Goal: Answer question/provide support: Ask a question

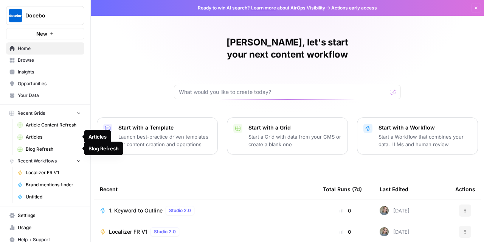
click at [34, 135] on span "Articles" at bounding box center [53, 137] width 55 height 7
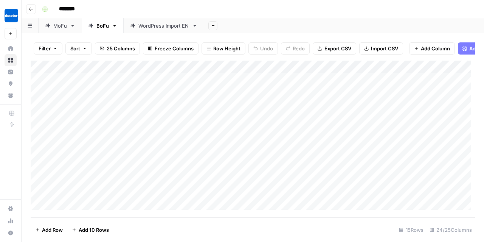
click at [59, 25] on div "MoFu" at bounding box center [60, 26] width 14 height 8
click at [93, 27] on div "BoFu" at bounding box center [98, 26] width 21 height 8
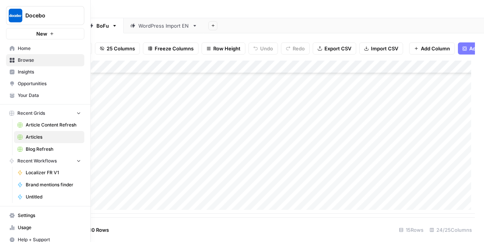
click at [21, 93] on span "Your Data" at bounding box center [49, 95] width 63 height 7
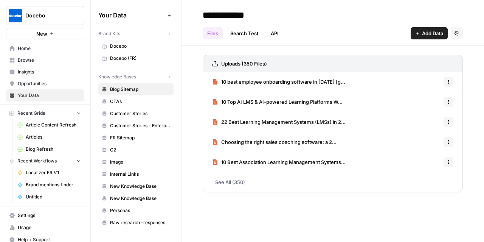
click at [151, 44] on span "Docebo" at bounding box center [140, 46] width 60 height 7
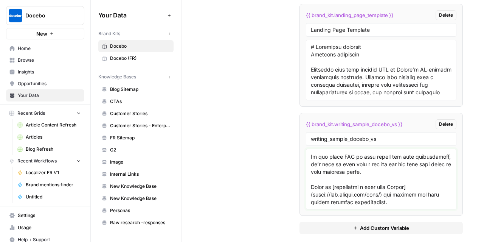
scroll to position [6292, 0]
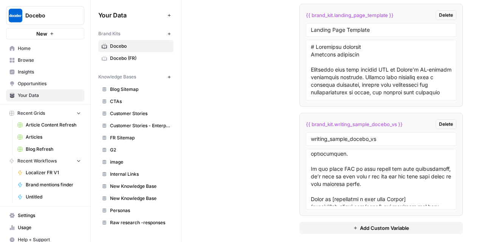
click at [36, 134] on span "Articles" at bounding box center [53, 137] width 55 height 7
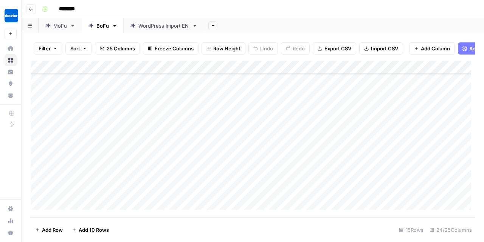
scroll to position [69, 0]
click at [238, 130] on div "Add Column" at bounding box center [253, 137] width 445 height 153
click at [113, 130] on div "Add Column" at bounding box center [253, 137] width 445 height 153
click at [229, 129] on div "Add Column" at bounding box center [253, 137] width 445 height 153
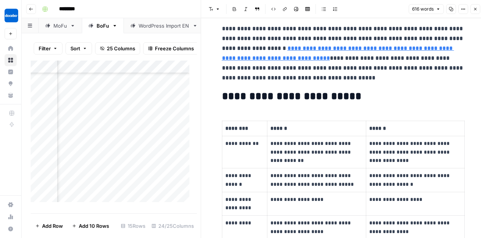
scroll to position [40, 0]
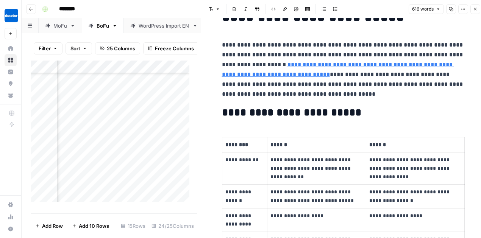
click at [329, 117] on strong "**********" at bounding box center [291, 112] width 139 height 11
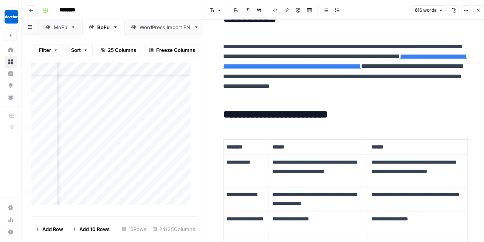
scroll to position [69, 114]
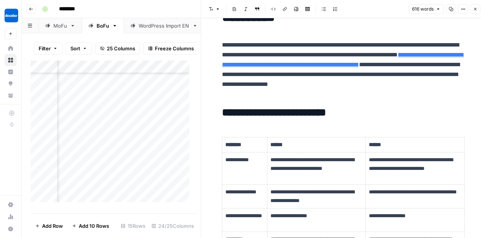
click at [475, 9] on icon "button" at bounding box center [475, 9] width 5 height 5
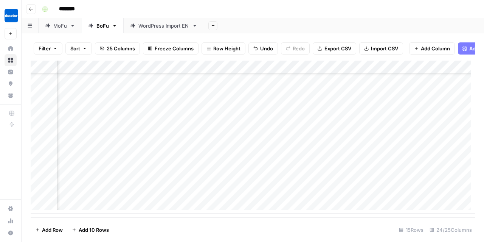
click at [303, 70] on div "Add Column" at bounding box center [253, 137] width 445 height 153
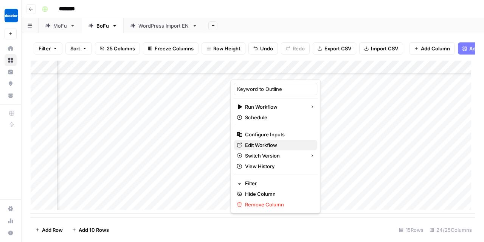
click at [253, 145] on span "Edit Workflow" at bounding box center [278, 145] width 66 height 8
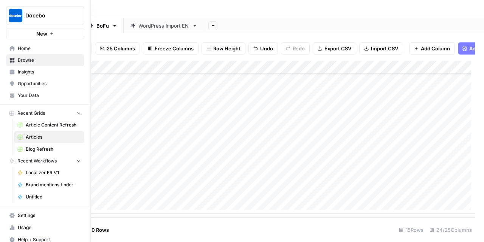
click at [13, 48] on icon at bounding box center [12, 48] width 5 height 5
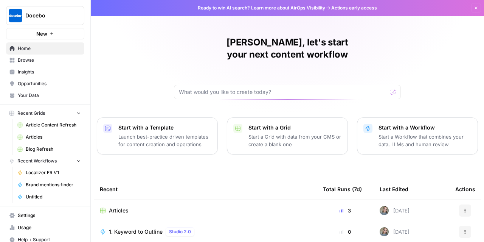
click at [51, 95] on span "Your Data" at bounding box center [49, 95] width 63 height 7
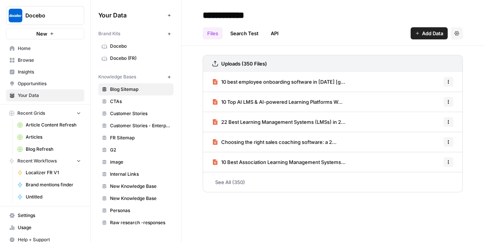
click at [134, 44] on span "Docebo" at bounding box center [140, 46] width 60 height 7
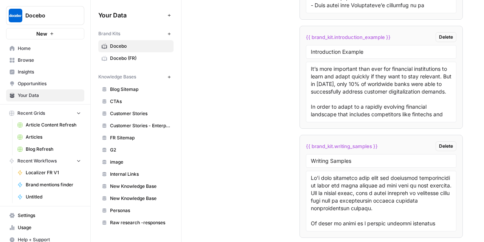
scroll to position [2123, 0]
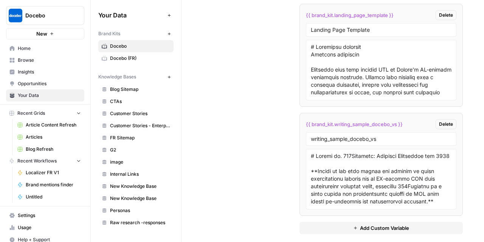
click at [375, 120] on span "{{ brand_kit.writing_sample_docebo_vs }}" at bounding box center [354, 124] width 97 height 8
copy div "{{ brand_kit.writing_sample_docebo_vs }} Delete"
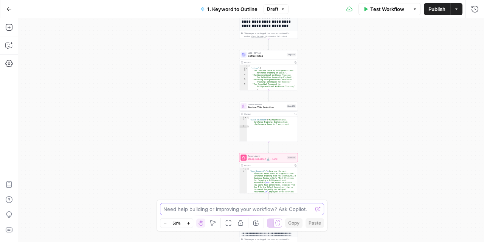
click at [199, 207] on textarea at bounding box center [237, 209] width 149 height 8
click at [268, 210] on textarea "in what section we mention content type?" at bounding box center [234, 209] width 142 height 8
click at [258, 210] on textarea "in what section we mention content type?" at bounding box center [234, 209] width 142 height 8
type textarea "in what section we mention content type?"
click at [320, 210] on icon "submit" at bounding box center [318, 209] width 5 height 5
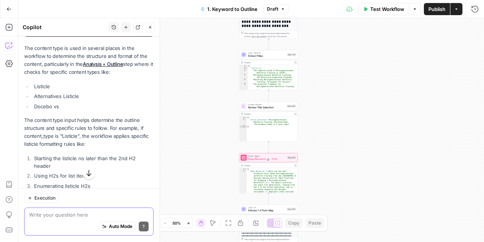
scroll to position [254, 0]
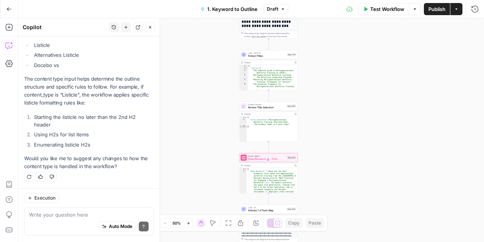
click at [59, 219] on div "Auto Mode Send" at bounding box center [89, 227] width 120 height 17
paste textarea "{{ brand_kit.writing_sample_docebo_vs }}"
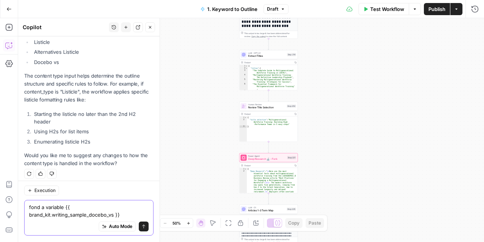
scroll to position [262, 0]
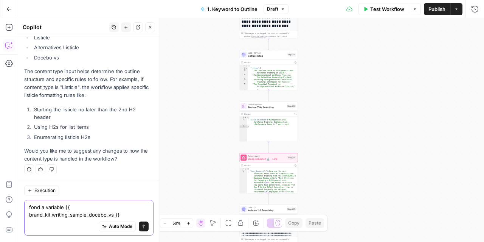
click at [64, 208] on textarea "fond a variable {{ brand_kit.writing_sample_docebo_vs }}" at bounding box center [89, 211] width 120 height 15
click at [79, 206] on textarea "fond a variable in the flow{{ brand_kit.writing_sample_docebo_vs }}" at bounding box center [89, 211] width 120 height 15
click at [33, 207] on textarea "fond a variable in the workflow {{ brand_kit.writing_sample_docebo_vs }}" at bounding box center [89, 211] width 120 height 15
type textarea "find a variable in the workflow {{ brand_kit.writing_sample_docebo_vs }}"
click at [139, 229] on button "Send" at bounding box center [144, 227] width 10 height 10
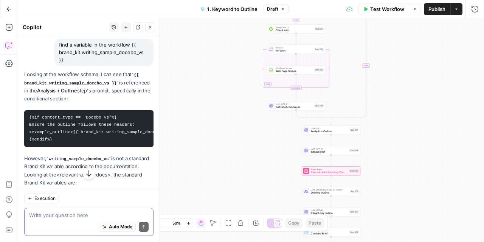
scroll to position [386, 0]
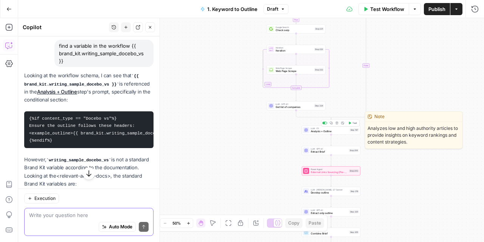
click at [334, 131] on span "Analysis + Outline" at bounding box center [329, 131] width 37 height 4
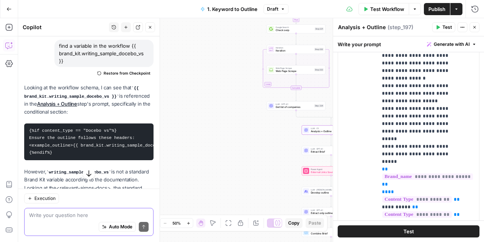
scroll to position [1873, 5]
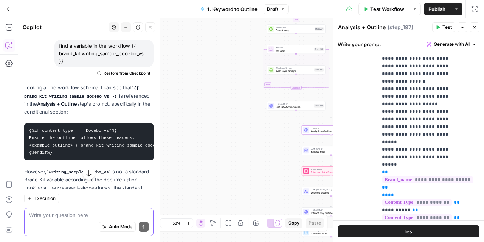
click at [9, 9] on icon "button" at bounding box center [8, 8] width 5 height 5
